Goal: Information Seeking & Learning: Find specific fact

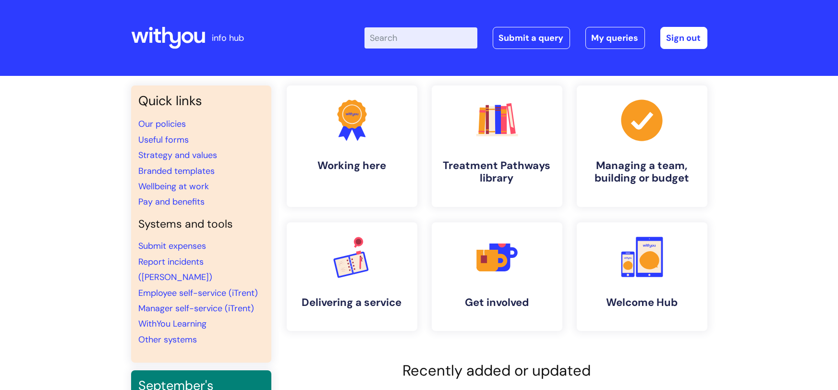
click at [419, 39] on input "Enter your search term here..." at bounding box center [421, 37] width 113 height 21
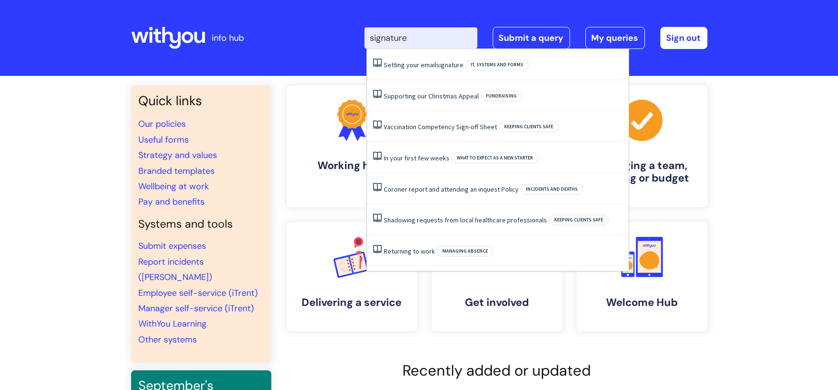
type input "signature"
click button "Search" at bounding box center [0, 0] width 0 height 0
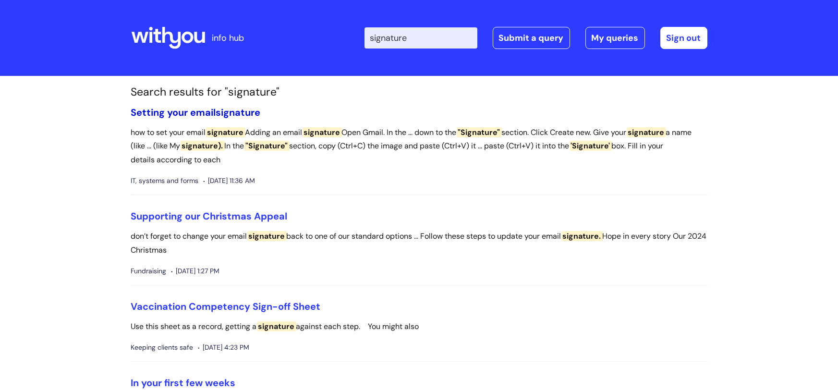
click at [230, 114] on span "signature" at bounding box center [238, 112] width 45 height 12
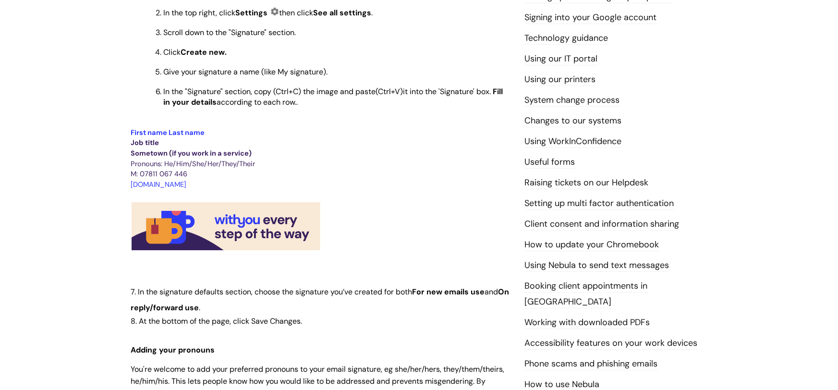
scroll to position [282, 0]
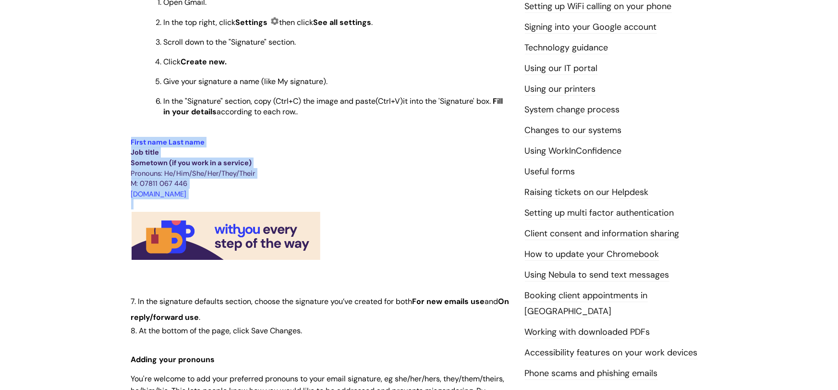
drag, startPoint x: 325, startPoint y: 256, endPoint x: 126, endPoint y: 142, distance: 228.5
click at [119, 141] on div "Info Hub Categories Working here IT, systems and forms Setting your email signa…" at bounding box center [419, 260] width 838 height 935
copy div "First name Last name Job title Sometown (if you work in a service) Pronouns: He…"
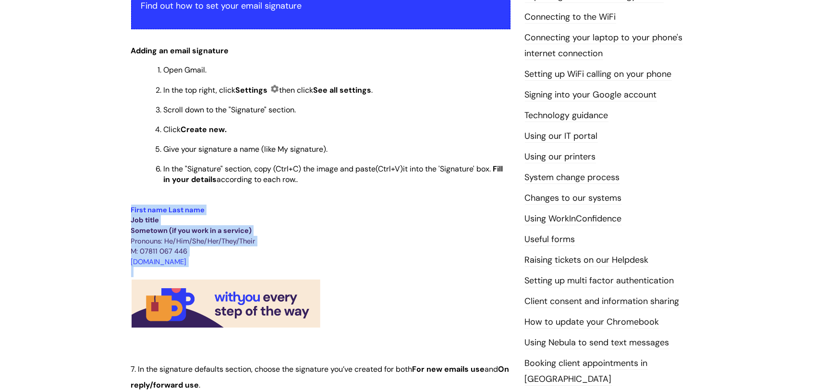
scroll to position [214, 0]
